Goal: Information Seeking & Learning: Learn about a topic

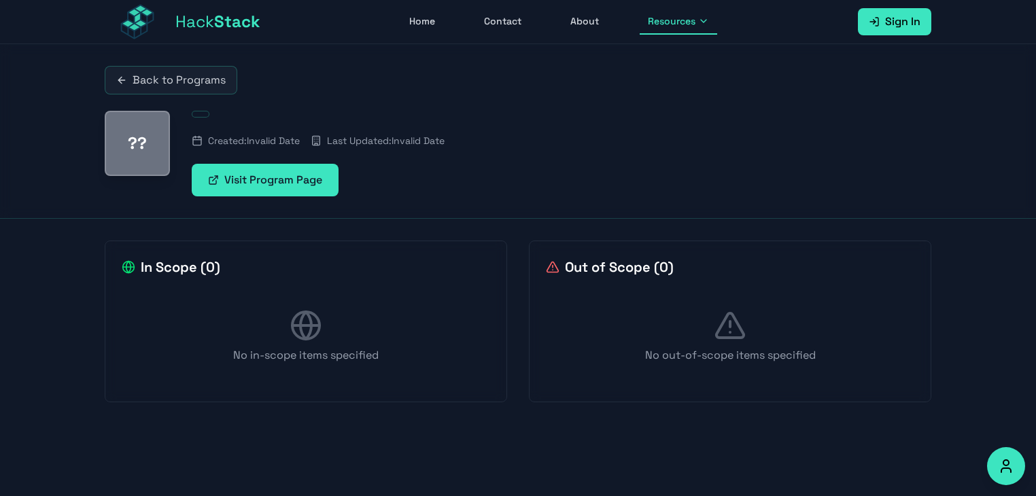
click at [129, 82] on link "Back to Programs" at bounding box center [171, 80] width 133 height 29
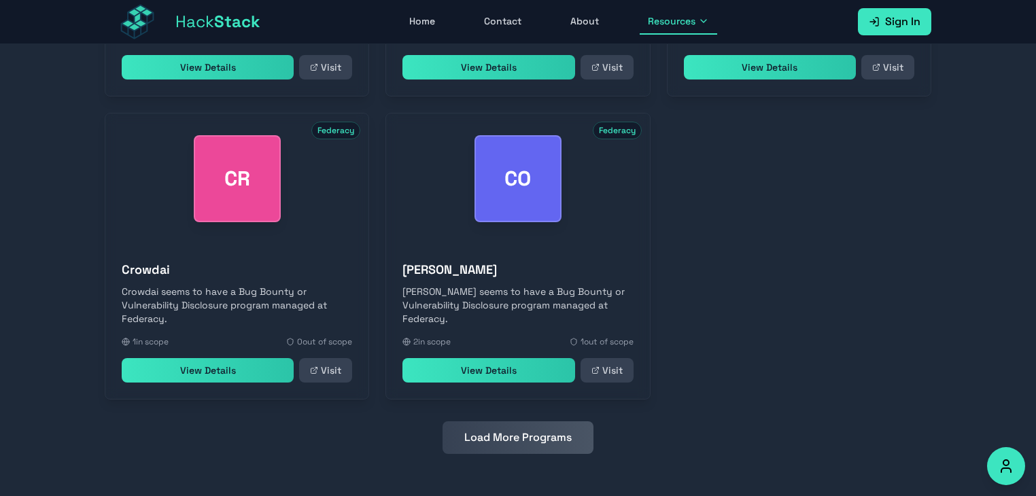
scroll to position [631, 0]
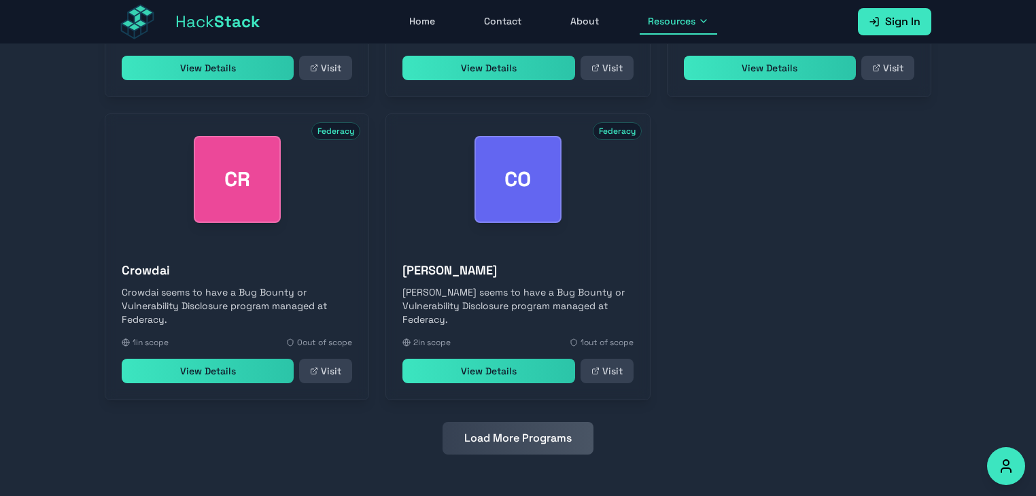
click at [520, 433] on button "Load More Programs" at bounding box center [518, 438] width 151 height 33
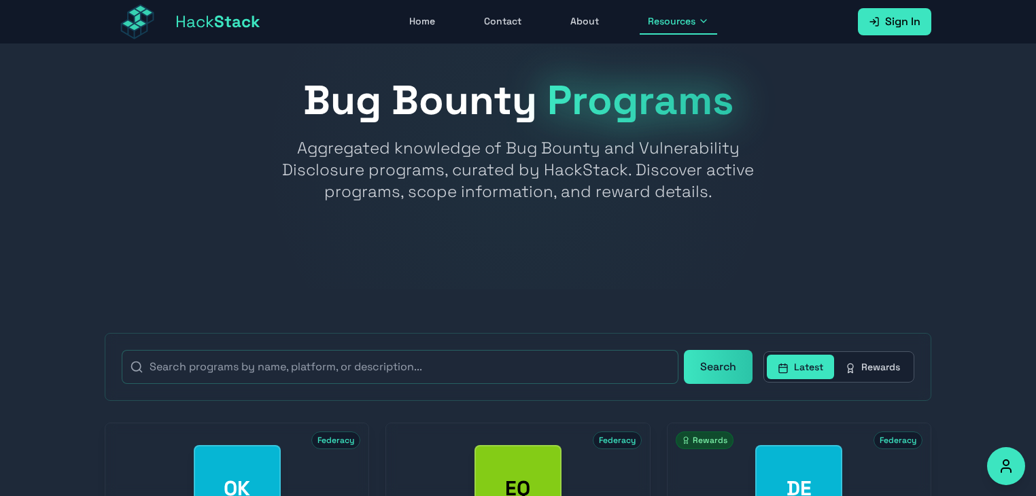
scroll to position [0, 0]
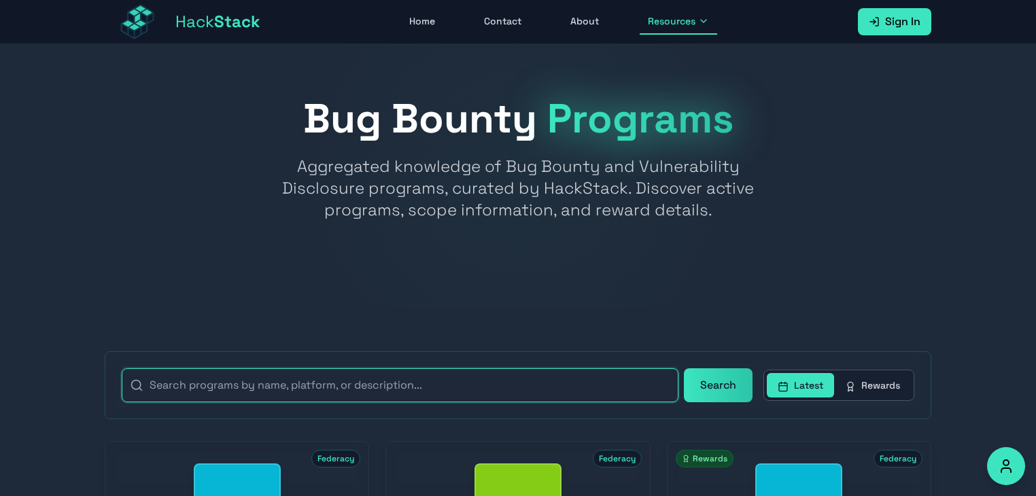
click at [374, 379] on input "text" at bounding box center [400, 385] width 557 height 34
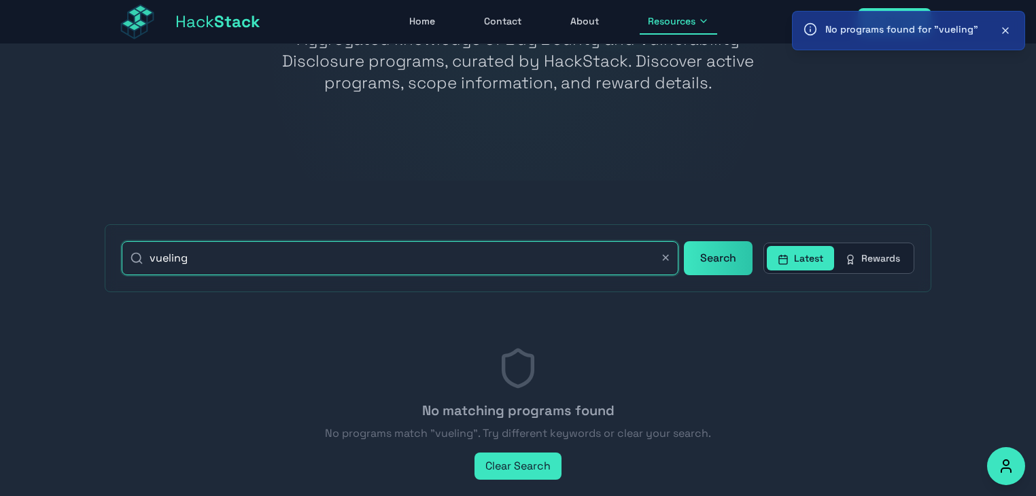
scroll to position [125, 0]
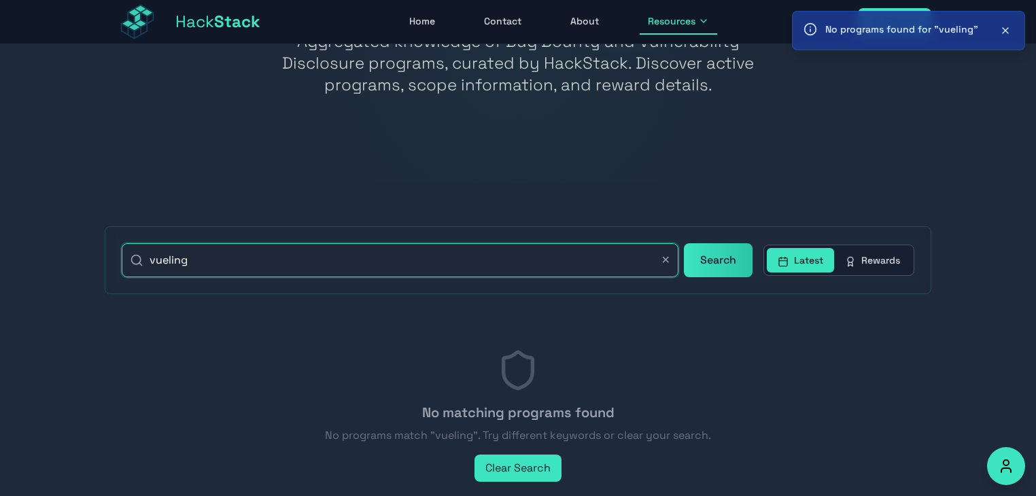
click at [321, 261] on input "vueling" at bounding box center [400, 260] width 557 height 34
type input "v"
type input "b"
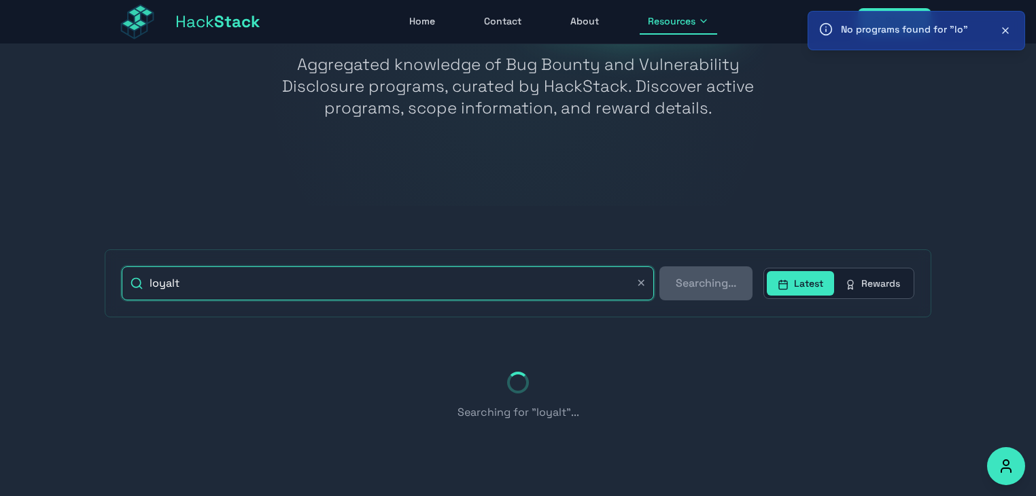
type input "loyalty"
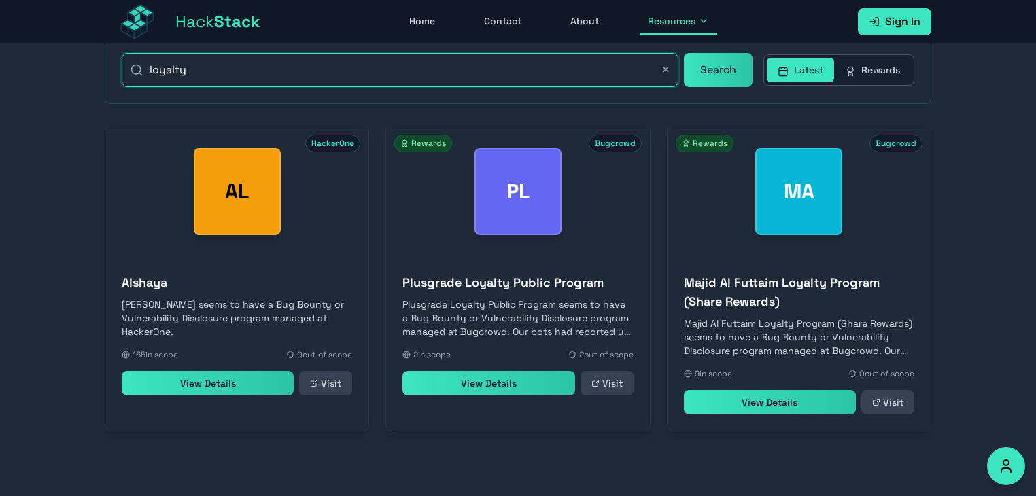
scroll to position [315, 0]
click at [347, 69] on input "loyalty" at bounding box center [400, 71] width 557 height 34
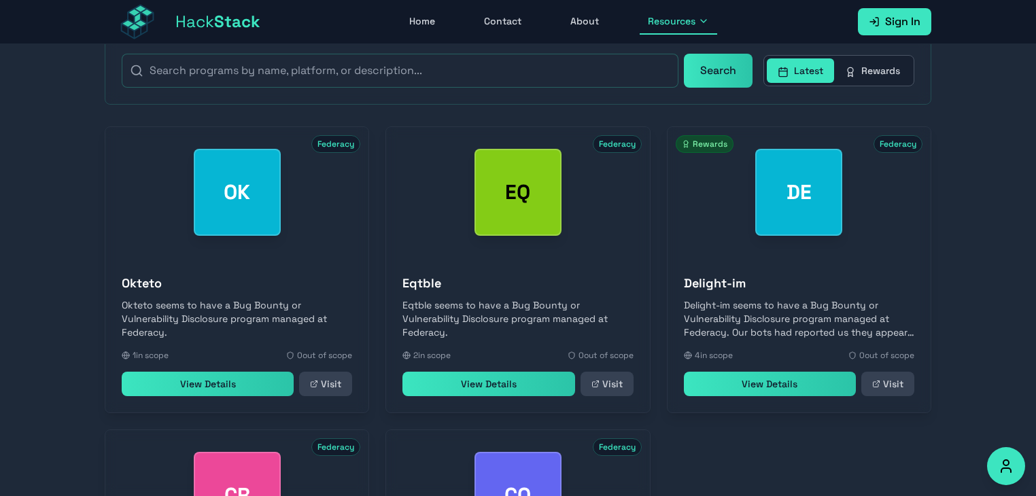
click at [130, 334] on p "Okteto seems to have a Bug Bounty or Vulnerability Disclosure program managed a…" at bounding box center [237, 318] width 230 height 41
click at [194, 392] on link "View Details" at bounding box center [208, 384] width 172 height 24
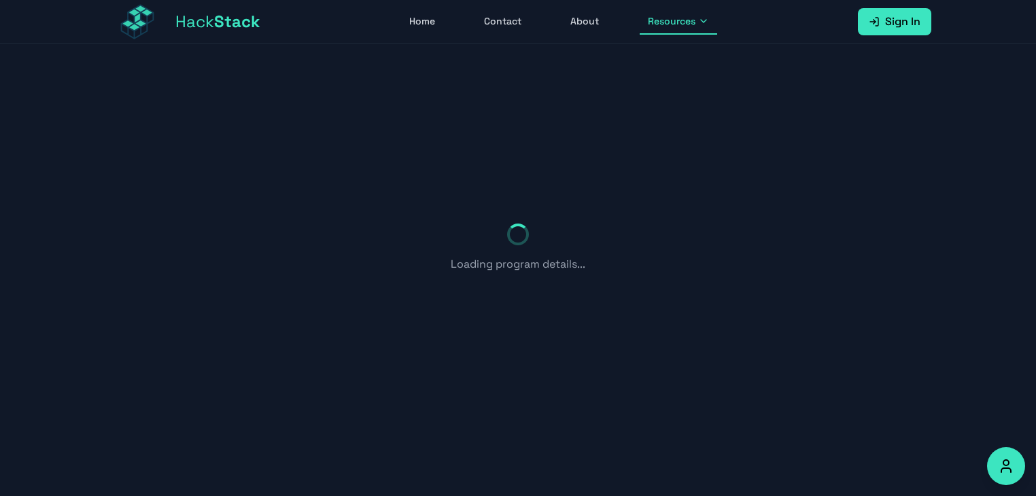
scroll to position [44, 0]
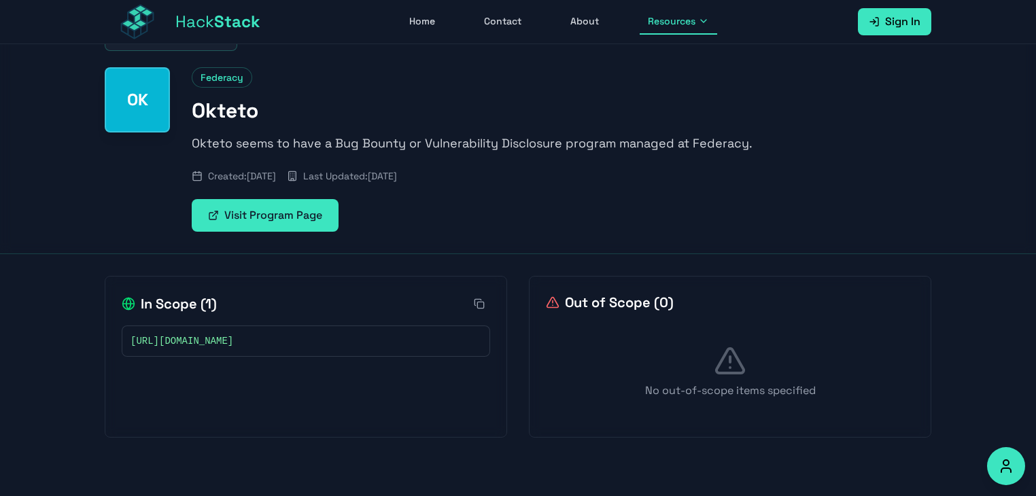
click at [276, 217] on link "Visit Program Page" at bounding box center [265, 215] width 147 height 33
click at [700, 23] on icon at bounding box center [703, 21] width 11 height 11
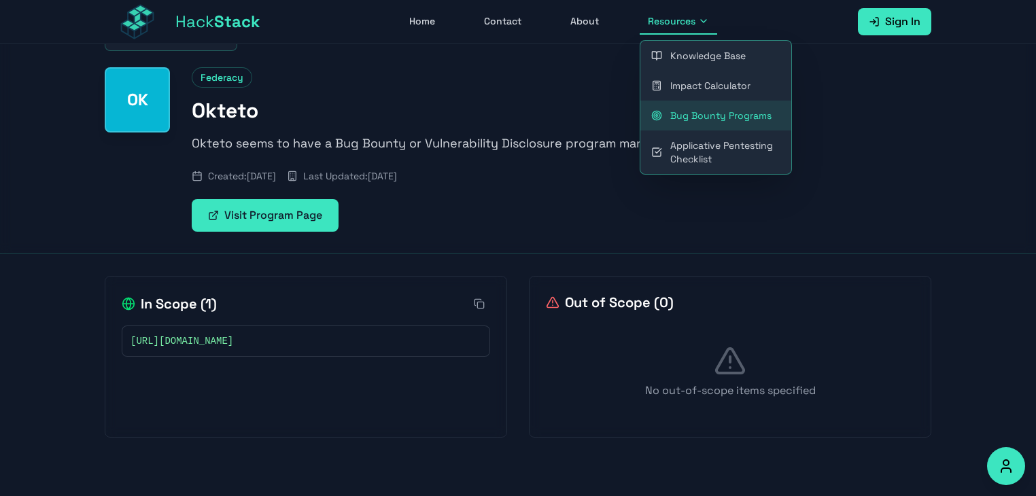
click at [685, 114] on link "Bug Bounty Programs" at bounding box center [715, 116] width 151 height 30
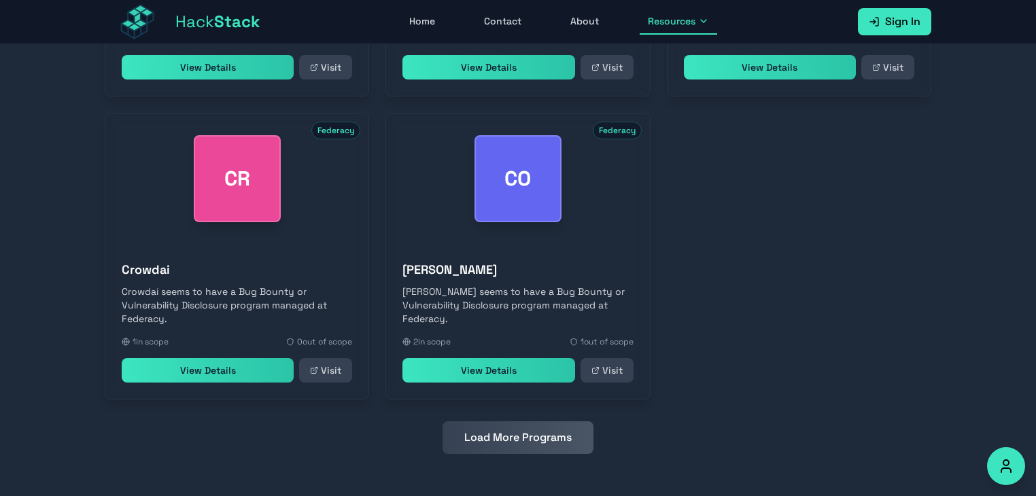
scroll to position [626, 0]
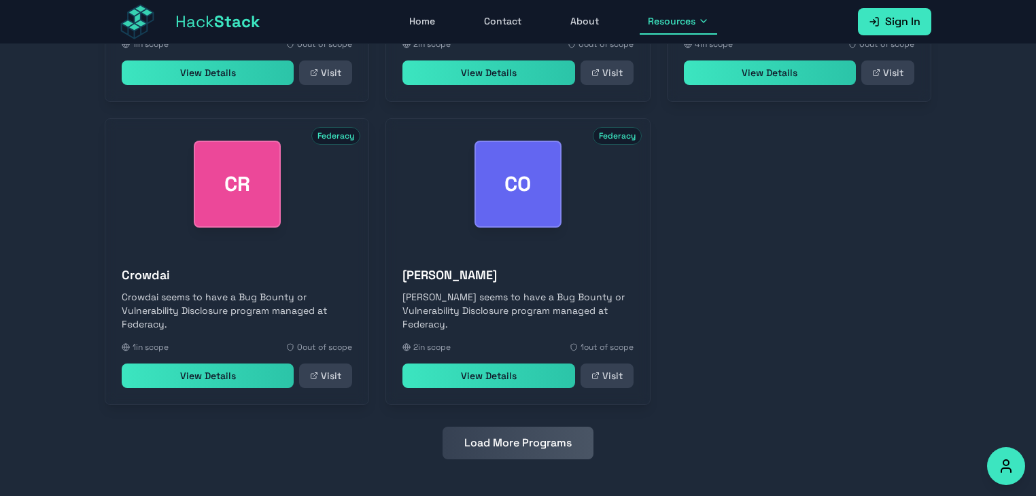
click at [515, 444] on button "Load More Programs" at bounding box center [518, 443] width 151 height 33
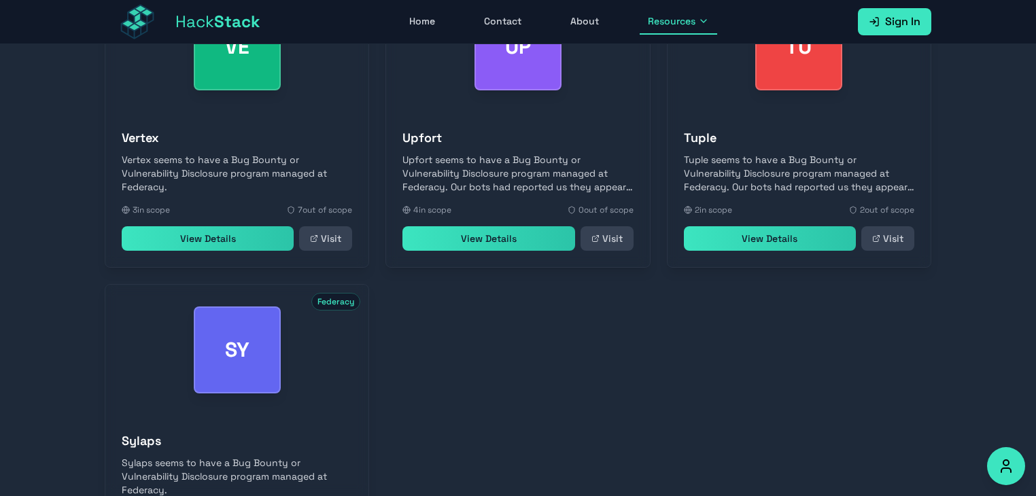
scroll to position [1066, 0]
click at [201, 243] on link "View Details" at bounding box center [208, 239] width 172 height 24
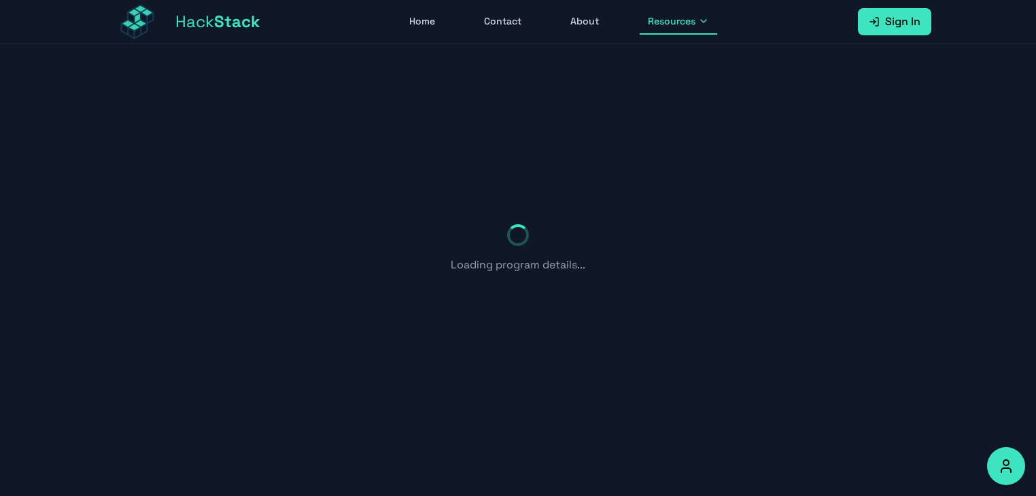
scroll to position [160, 0]
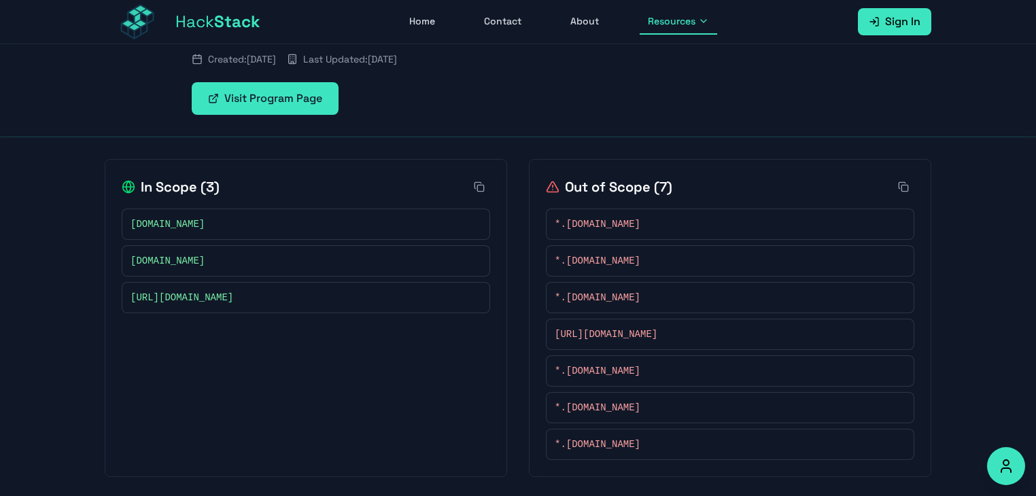
click at [277, 94] on link "Visit Program Page" at bounding box center [265, 98] width 147 height 33
